Goal: Task Accomplishment & Management: Manage account settings

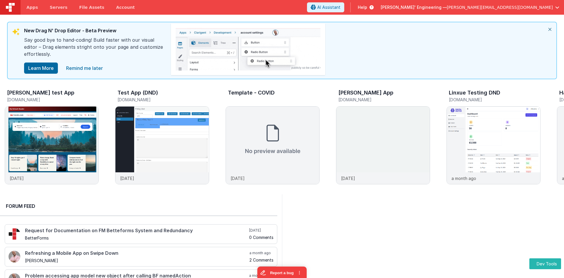
click at [32, 8] on span "Apps" at bounding box center [31, 7] width 11 height 6
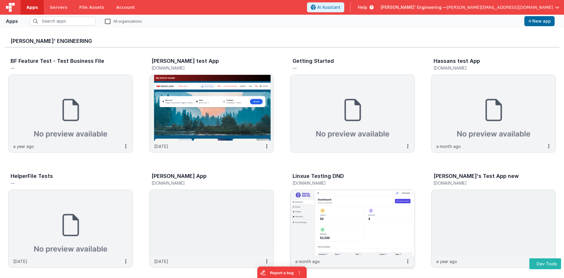
click at [344, 206] on img at bounding box center [353, 223] width 124 height 66
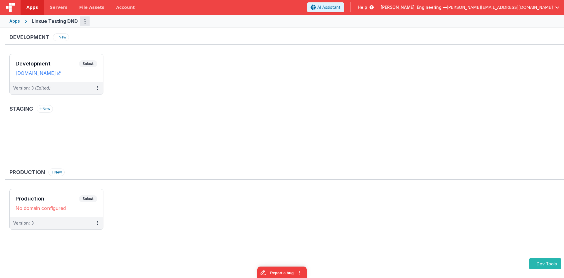
click at [85, 22] on button "Options" at bounding box center [84, 20] width 9 height 9
click at [69, 36] on link "App Settings" at bounding box center [64, 33] width 52 height 11
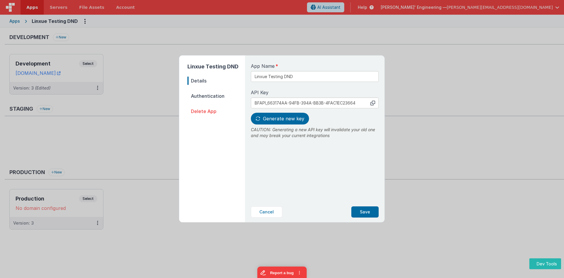
click at [219, 98] on span "Authentication" at bounding box center [217, 96] width 58 height 8
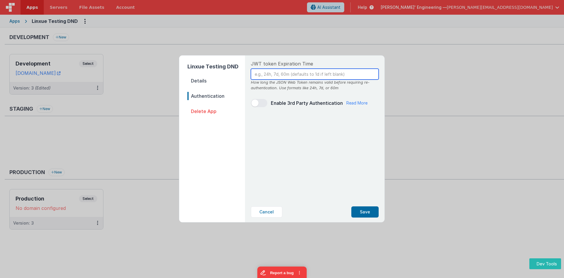
click at [280, 73] on input "text" at bounding box center [315, 74] width 128 height 11
type input "24h"
click at [348, 172] on div "JWT token Expiration Time 24h How long the JSON Web Token remains valid before …" at bounding box center [314, 129] width 137 height 146
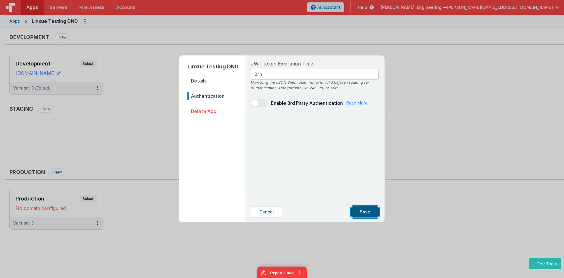
click at [369, 213] on button "Save" at bounding box center [365, 212] width 27 height 11
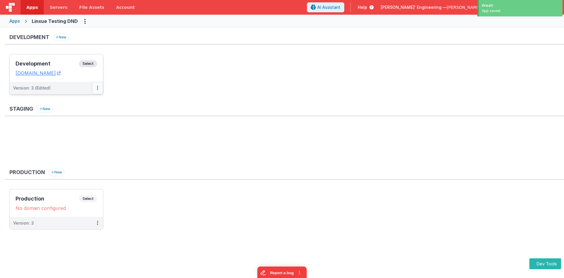
click at [101, 90] on button at bounding box center [97, 88] width 11 height 12
click at [90, 103] on link "Edit" at bounding box center [77, 101] width 52 height 11
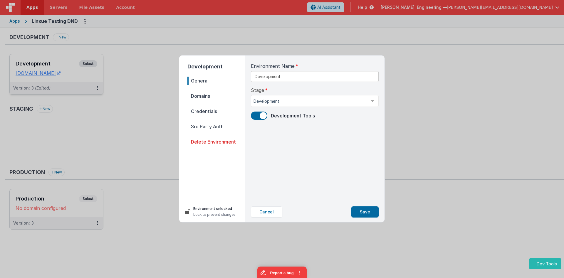
click at [129, 64] on div "Development General Domains Credentials 3rd Party Auth Delete Environment Envir…" at bounding box center [282, 139] width 564 height 278
click at [262, 209] on button "Cancel" at bounding box center [266, 212] width 31 height 11
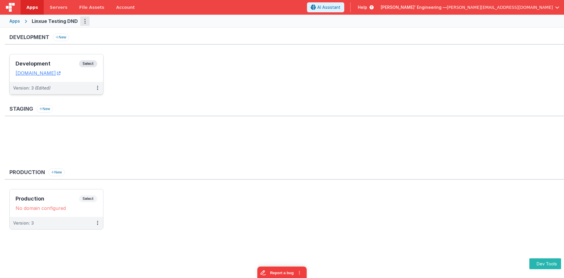
click at [86, 21] on button "Options" at bounding box center [84, 20] width 9 height 9
click at [72, 35] on link "App Settings" at bounding box center [64, 33] width 52 height 11
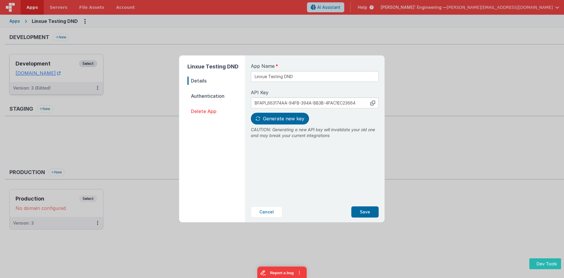
click at [208, 95] on span "Authentication" at bounding box center [217, 96] width 58 height 8
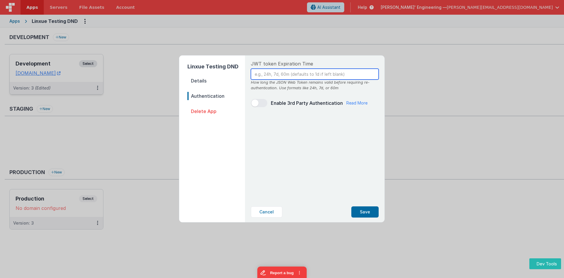
click at [276, 70] on input "text" at bounding box center [315, 74] width 128 height 11
click at [282, 184] on div "JWT token Expiration Time How long the JSON Web Token remains valid before requ…" at bounding box center [314, 129] width 137 height 146
click at [197, 83] on span "Details" at bounding box center [217, 81] width 58 height 8
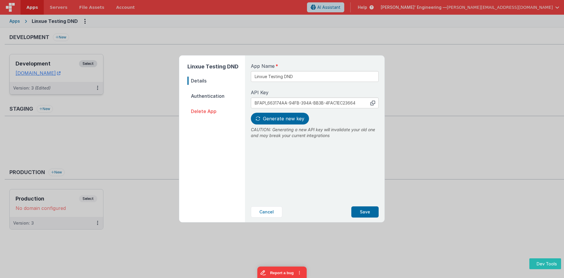
click at [215, 94] on span "Authentication" at bounding box center [217, 96] width 58 height 8
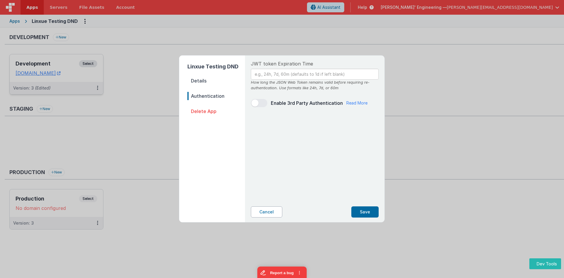
click at [276, 214] on button "Cancel" at bounding box center [266, 212] width 31 height 11
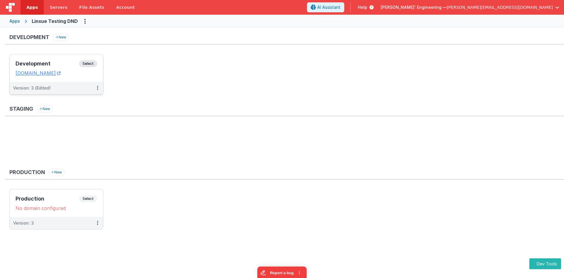
click at [218, 138] on ul at bounding box center [286, 145] width 555 height 38
